Goal: Task Accomplishment & Management: Complete application form

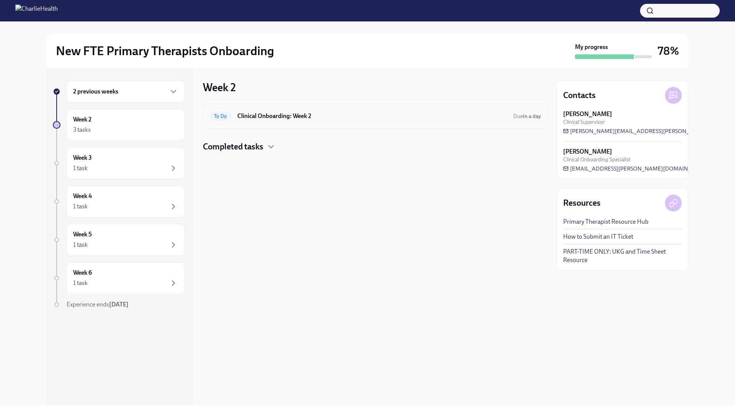
click at [286, 110] on div "To Do Clinical Onboarding: Week 2 Due in a day" at bounding box center [374, 116] width 331 height 12
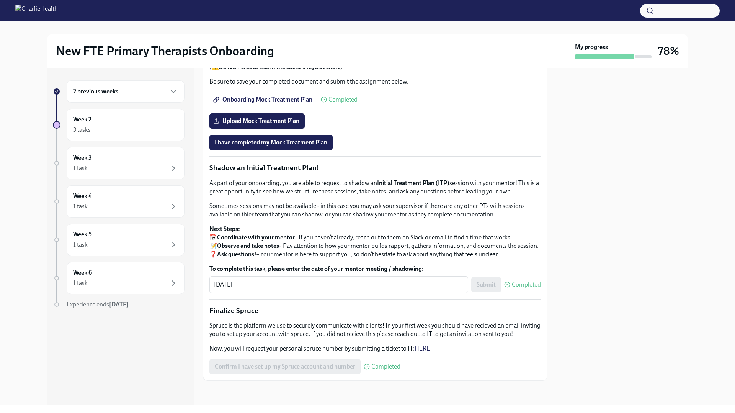
scroll to position [643, 0]
click at [297, 129] on label "Upload Mock Treatment Plan" at bounding box center [256, 120] width 95 height 15
click at [0, 0] on input "Upload Mock Treatment Plan" at bounding box center [0, 0] width 0 height 0
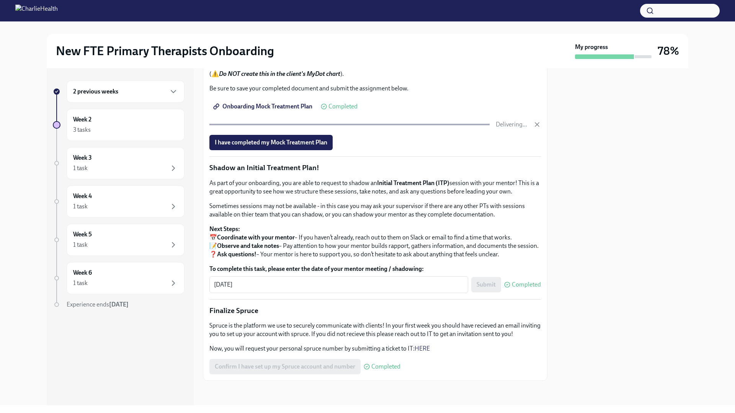
scroll to position [617, 0]
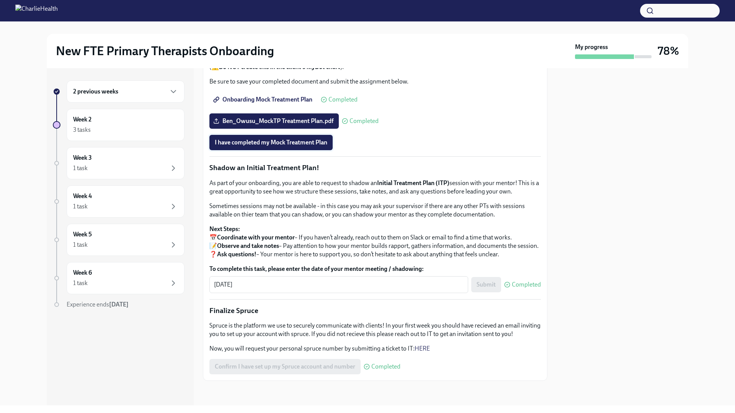
click at [297, 146] on span "I have completed my Mock Treatment Plan" at bounding box center [271, 143] width 113 height 8
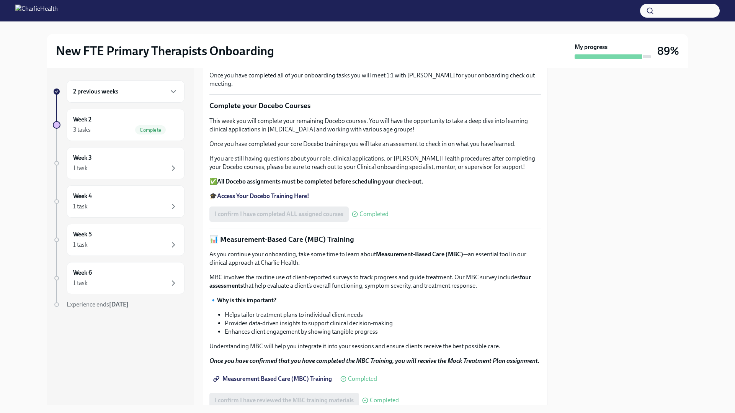
scroll to position [48, 0]
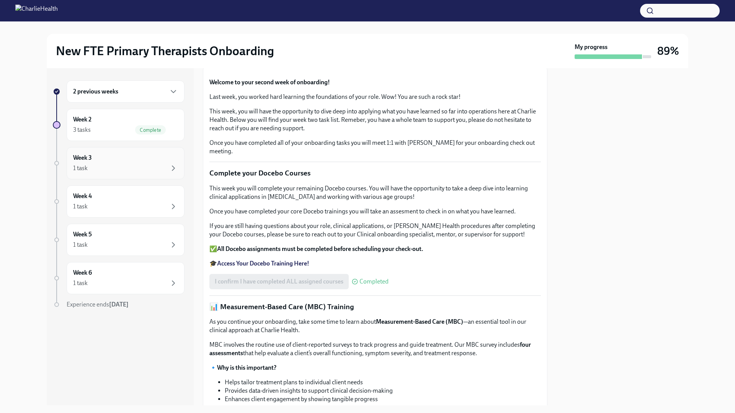
click at [157, 165] on div "1 task" at bounding box center [125, 167] width 105 height 9
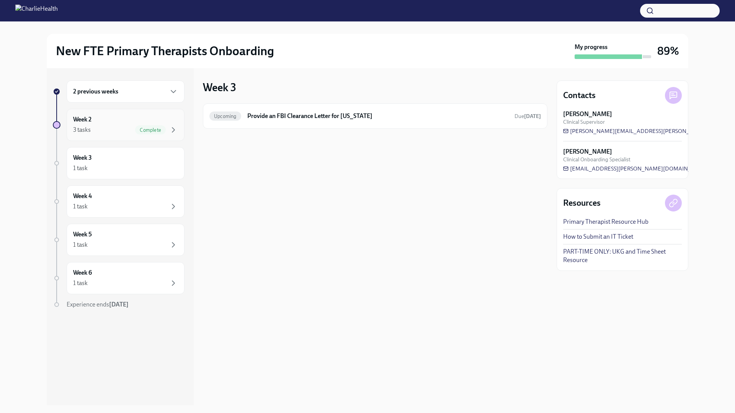
click at [156, 135] on div "Week 2 3 tasks Complete" at bounding box center [126, 125] width 118 height 32
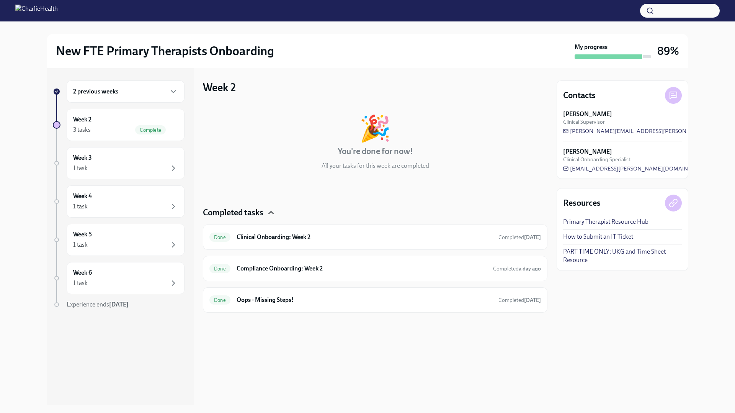
click at [270, 213] on icon "button" at bounding box center [271, 212] width 5 height 2
click at [270, 213] on icon "button" at bounding box center [270, 212] width 9 height 9
click at [129, 163] on div "1 task" at bounding box center [125, 167] width 105 height 9
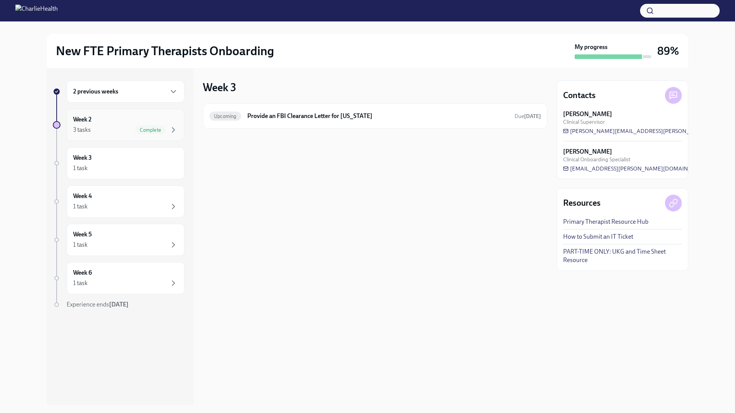
click at [148, 126] on div "Complete" at bounding box center [150, 129] width 31 height 9
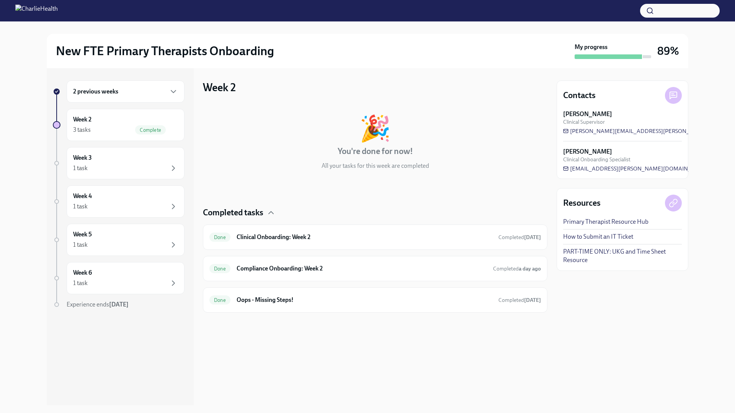
click at [156, 98] on div "2 previous weeks" at bounding box center [126, 91] width 118 height 22
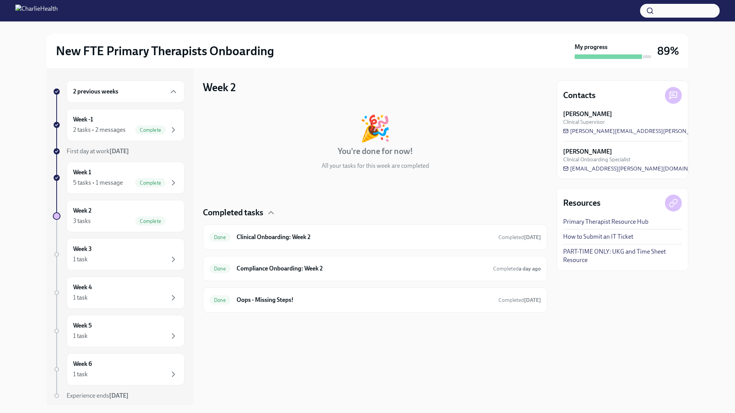
click at [156, 98] on div "2 previous weeks" at bounding box center [126, 91] width 118 height 22
